Goal: Task Accomplishment & Management: Manage account settings

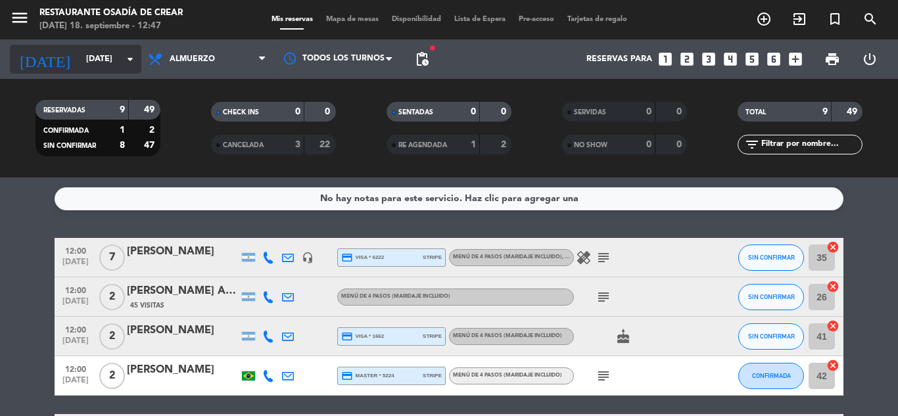
click at [134, 59] on icon "arrow_drop_down" at bounding box center [130, 59] width 16 height 16
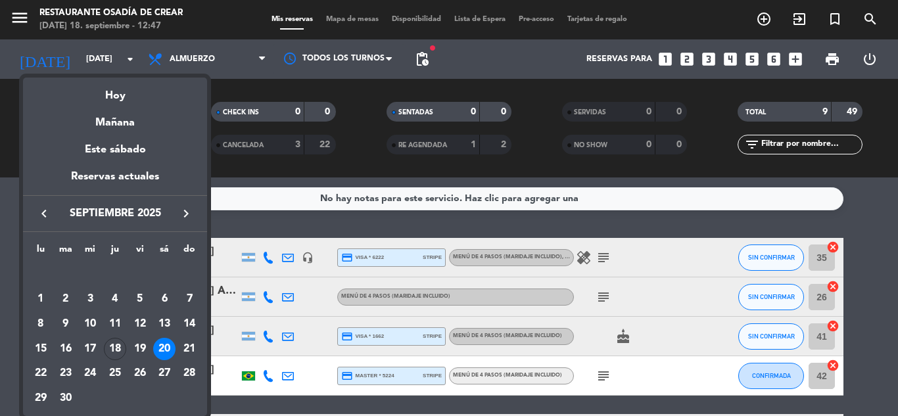
click at [186, 216] on icon "keyboard_arrow_right" at bounding box center [186, 214] width 16 height 16
click at [140, 371] on div "24" at bounding box center [140, 374] width 22 height 22
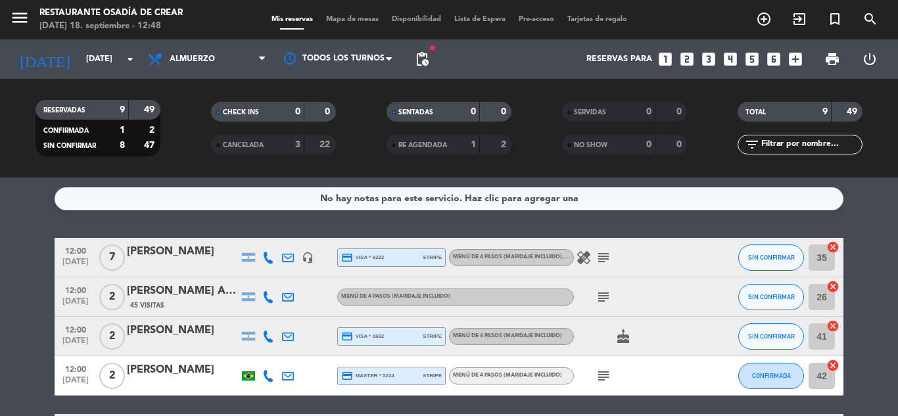
type input "[DATE]"
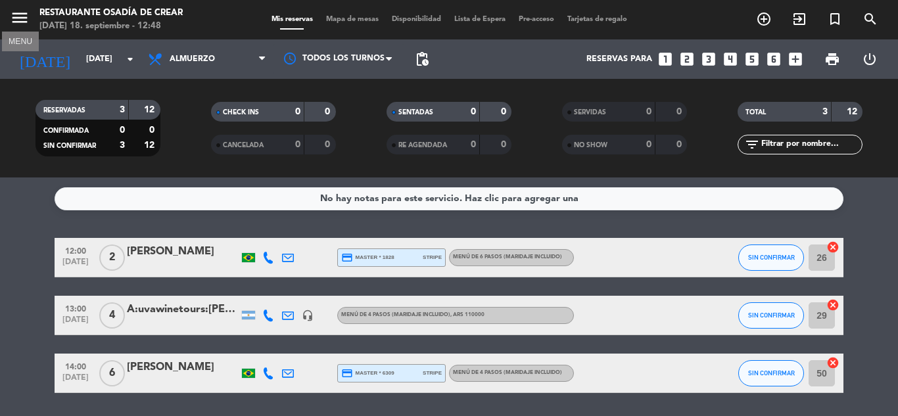
click at [22, 24] on icon "menu" at bounding box center [20, 18] width 20 height 20
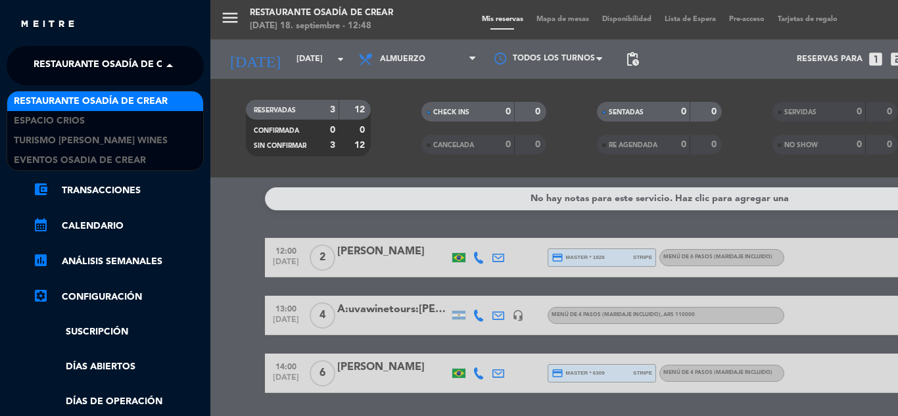
click at [169, 62] on span at bounding box center [173, 66] width 22 height 28
click at [170, 64] on span at bounding box center [173, 66] width 22 height 28
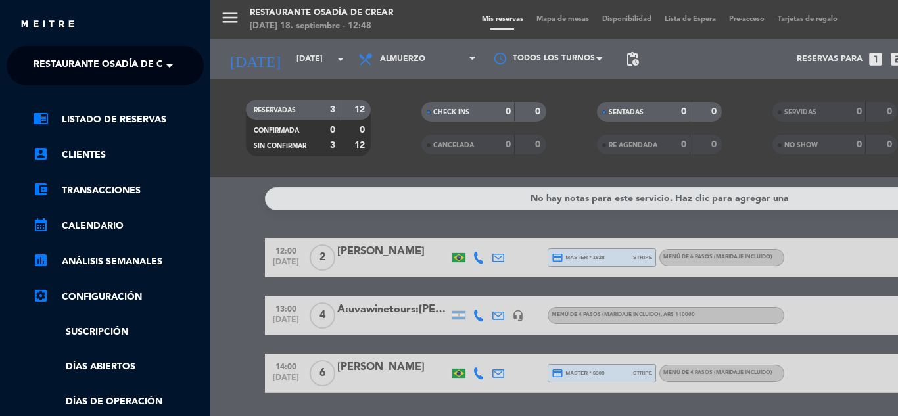
click at [319, 60] on div "menu Restaurante Osadía de Crear [DATE] 18. septiembre - 12:48 Mis reservas Map…" at bounding box center [659, 208] width 898 height 416
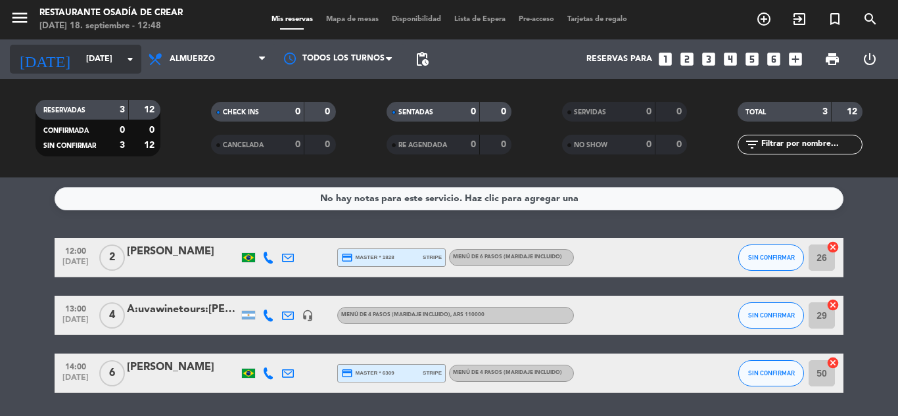
click at [138, 59] on input "[DATE]" at bounding box center [135, 59] width 111 height 22
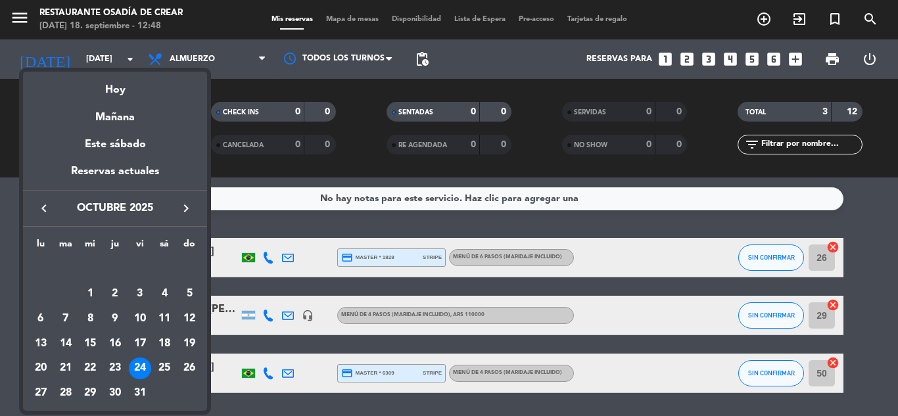
click at [24, 15] on div at bounding box center [449, 208] width 898 height 416
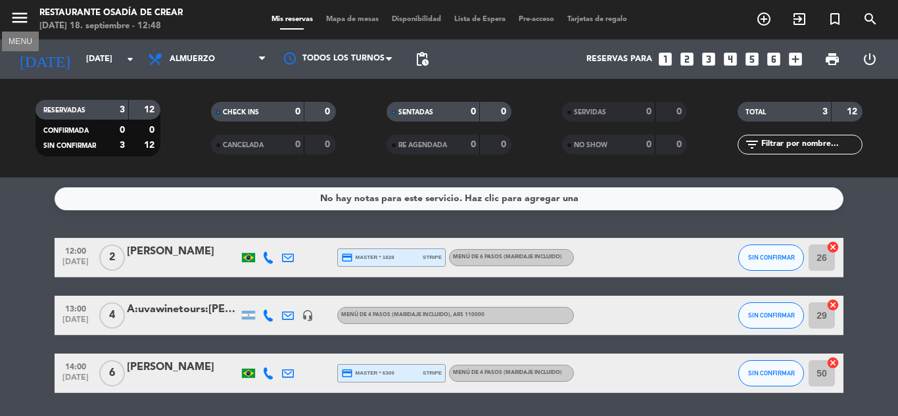
click at [24, 15] on icon "menu" at bounding box center [20, 18] width 20 height 20
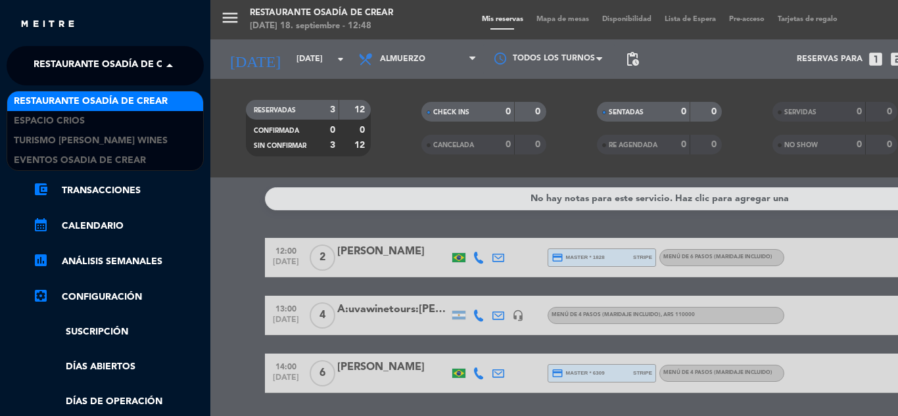
click at [109, 59] on span "Restaurante Osadía de Crear" at bounding box center [111, 66] width 154 height 28
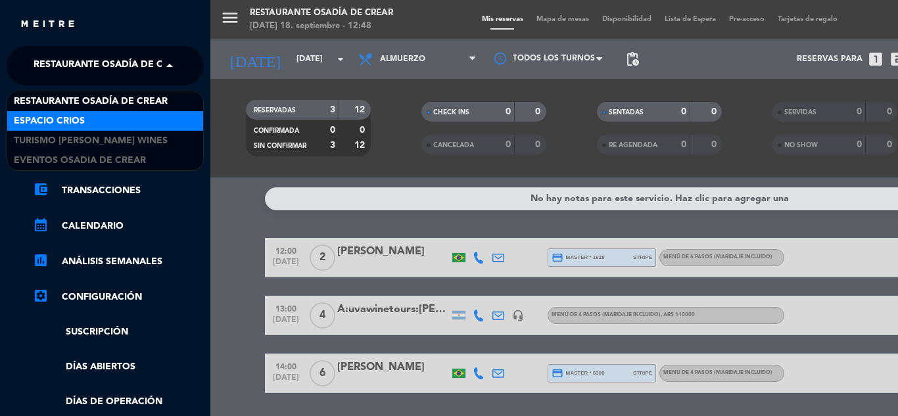
click at [81, 125] on span "Espacio Crios" at bounding box center [49, 121] width 71 height 15
